Goal: Register for event/course

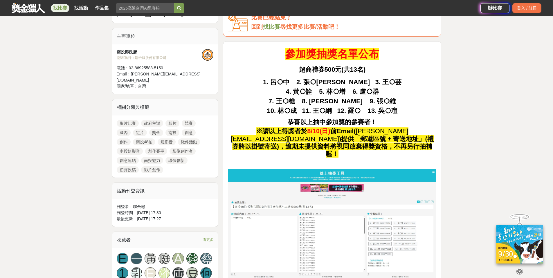
scroll to position [117, 0]
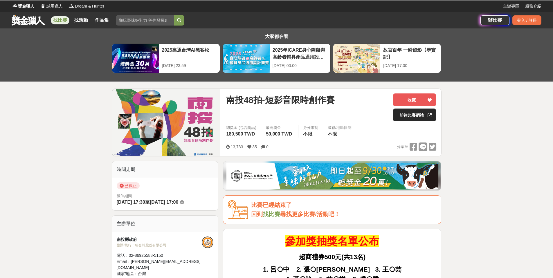
click at [407, 118] on link "前往比賽網站" at bounding box center [415, 115] width 44 height 13
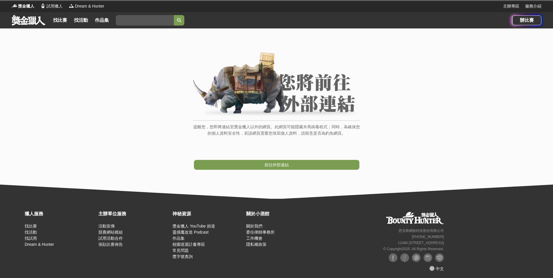
click at [284, 166] on span "前往外部連結" at bounding box center [276, 164] width 24 height 5
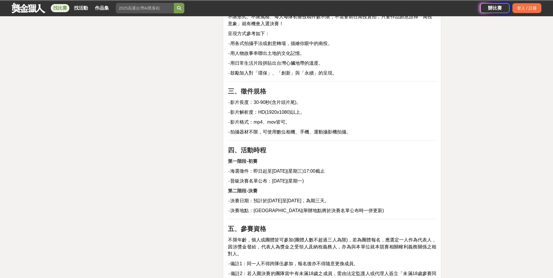
scroll to position [896, 0]
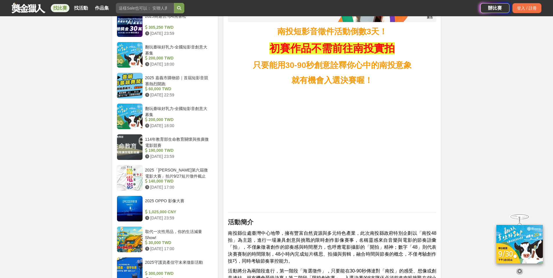
scroll to position [530, 0]
